Goal: Information Seeking & Learning: Learn about a topic

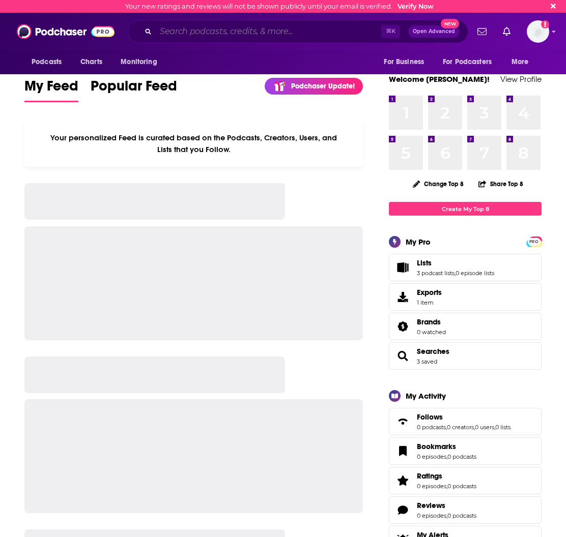
click at [262, 32] on input "Search podcasts, credits, & more..." at bounding box center [268, 31] width 225 height 16
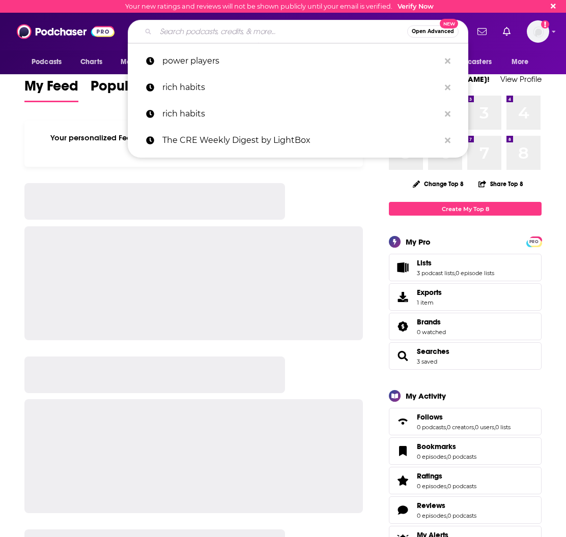
paste input "Talking Tokens / Crypto in [GEOGRAPHIC_DATA]"
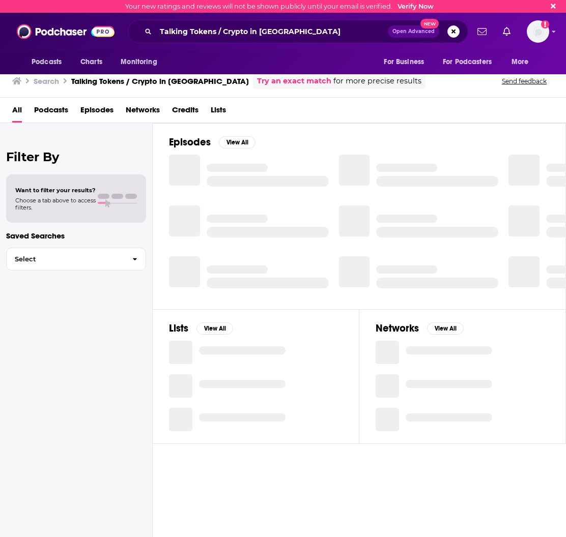
click at [56, 113] on span "Podcasts" at bounding box center [51, 112] width 34 height 21
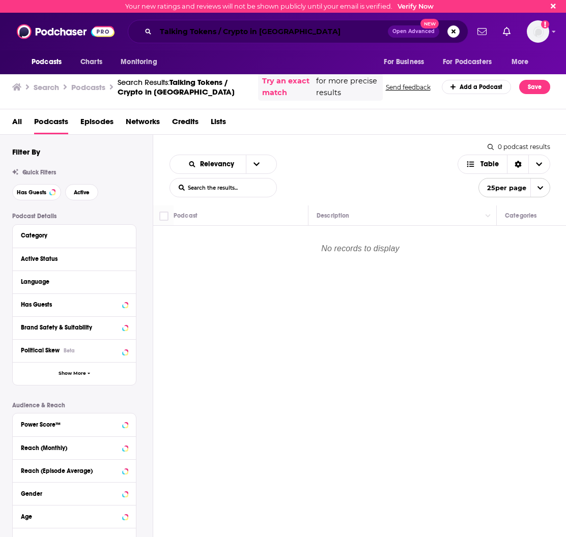
click at [300, 32] on input "Talking Tokens / Crypto in [GEOGRAPHIC_DATA]" at bounding box center [272, 31] width 232 height 16
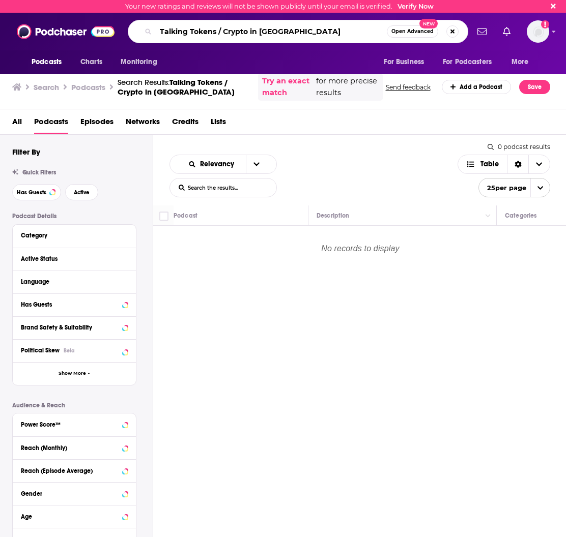
drag, startPoint x: 266, startPoint y: 34, endPoint x: 217, endPoint y: 34, distance: 49.4
click at [217, 34] on input "Talking Tokens / Crypto in [GEOGRAPHIC_DATA]" at bounding box center [271, 31] width 231 height 16
type input "Talking Tokens"
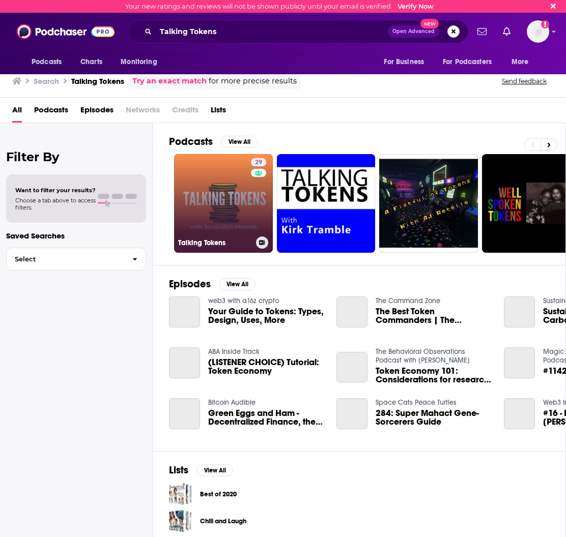
click at [243, 191] on link "29 Talking Tokens" at bounding box center [223, 203] width 99 height 99
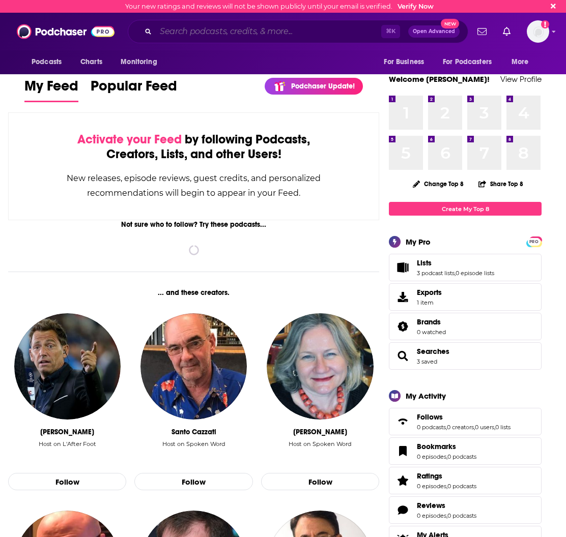
click at [201, 32] on input "Search podcasts, credits, & more..." at bounding box center [268, 31] width 225 height 16
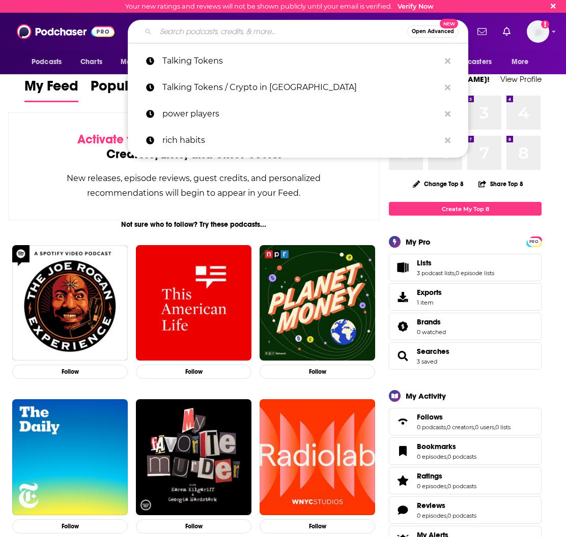
paste input "The Edge of Show"
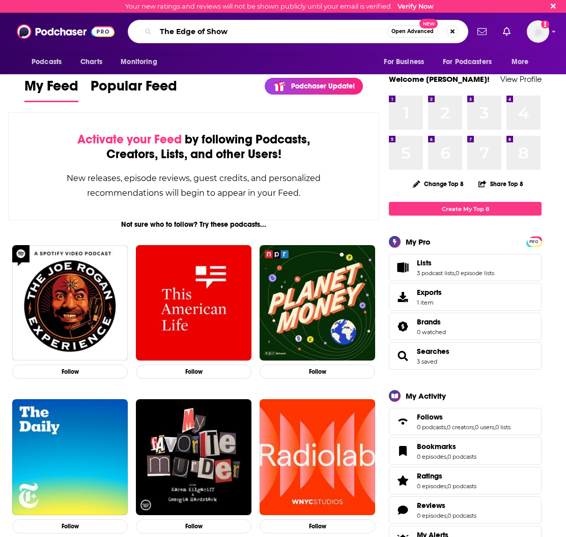
type input "The Edge of Show"
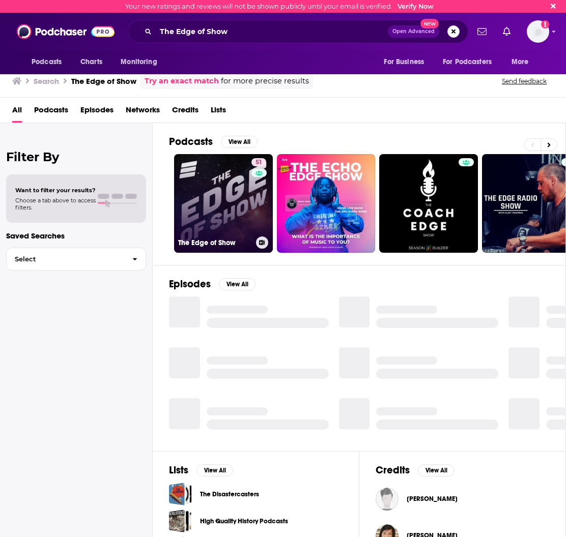
click at [202, 204] on link "51 The Edge of Show" at bounding box center [223, 203] width 99 height 99
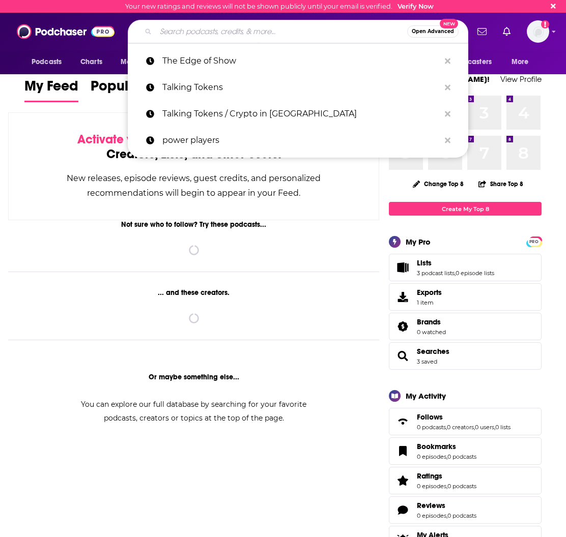
click at [278, 30] on input "Search podcasts, credits, & more..." at bounding box center [281, 31] width 251 height 16
paste input "Untangling Web3"
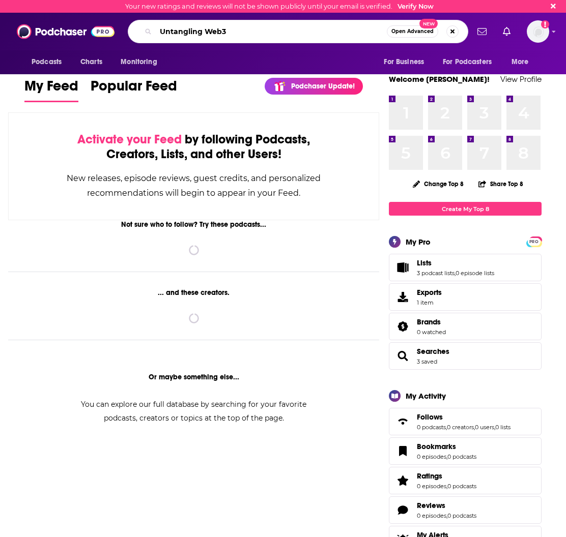
type input "Untangling Web3"
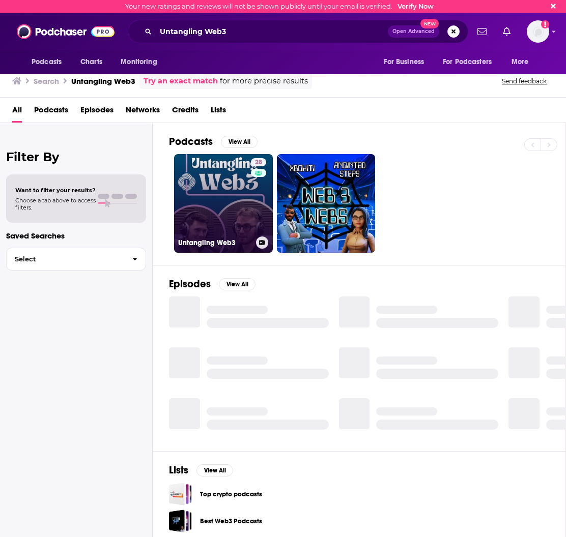
click at [209, 208] on link "28 Untangling Web3" at bounding box center [223, 203] width 99 height 99
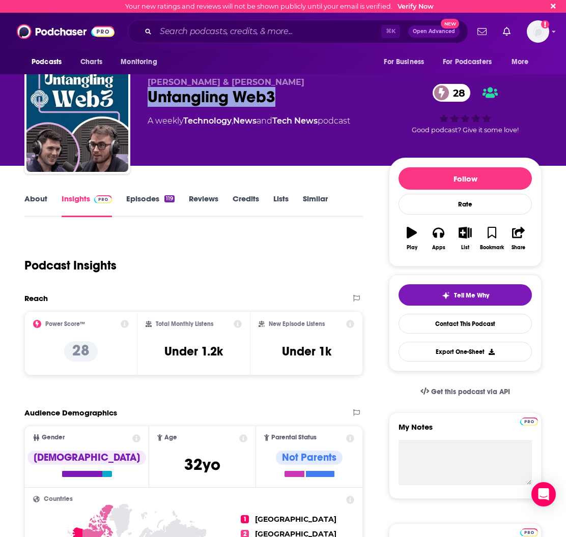
drag, startPoint x: 278, startPoint y: 93, endPoint x: 150, endPoint y: 97, distance: 127.8
click at [150, 97] on div "Untangling Web3 28" at bounding box center [260, 97] width 225 height 20
copy h2 "Untangling Web3"
